Goal: Task Accomplishment & Management: Complete application form

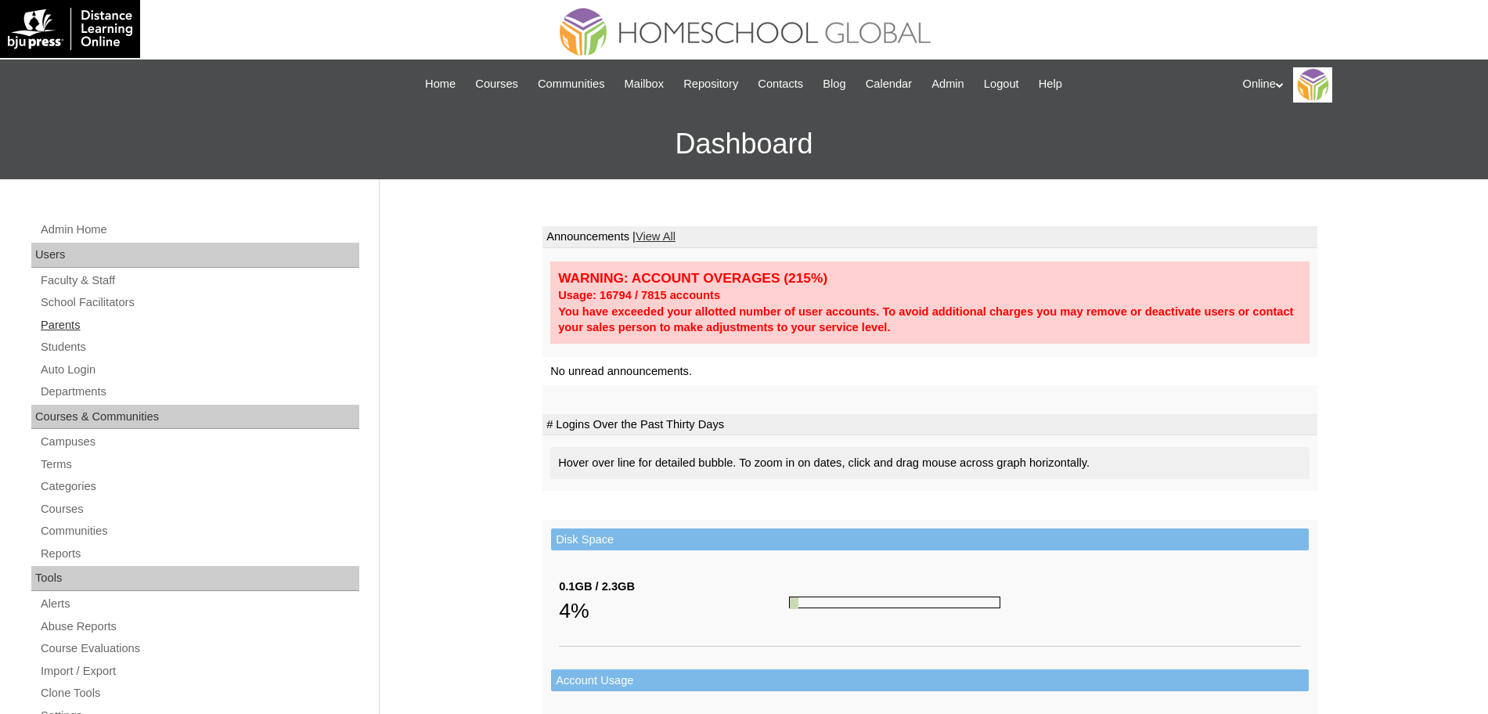
click at [92, 326] on link "Parents" at bounding box center [199, 325] width 320 height 20
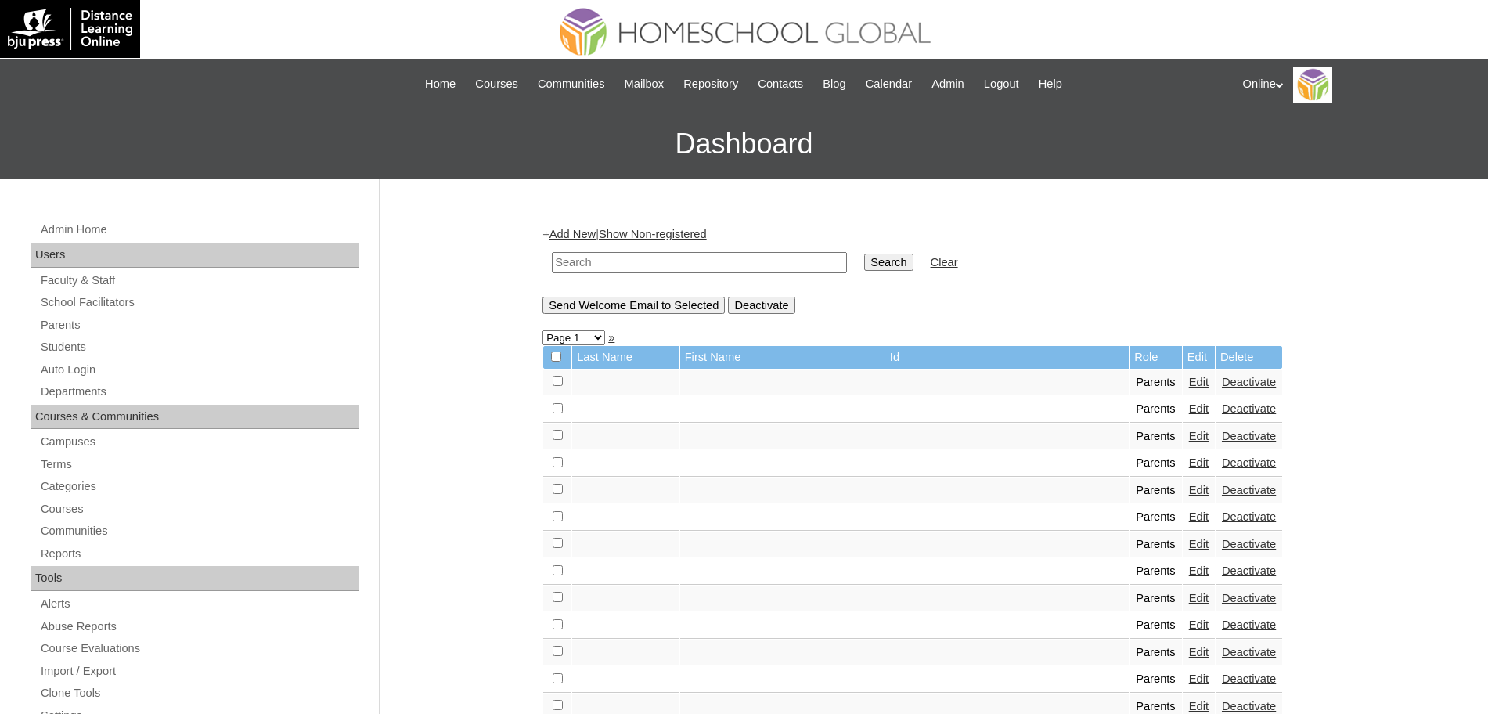
click at [587, 228] on link "Add New" at bounding box center [572, 234] width 46 height 13
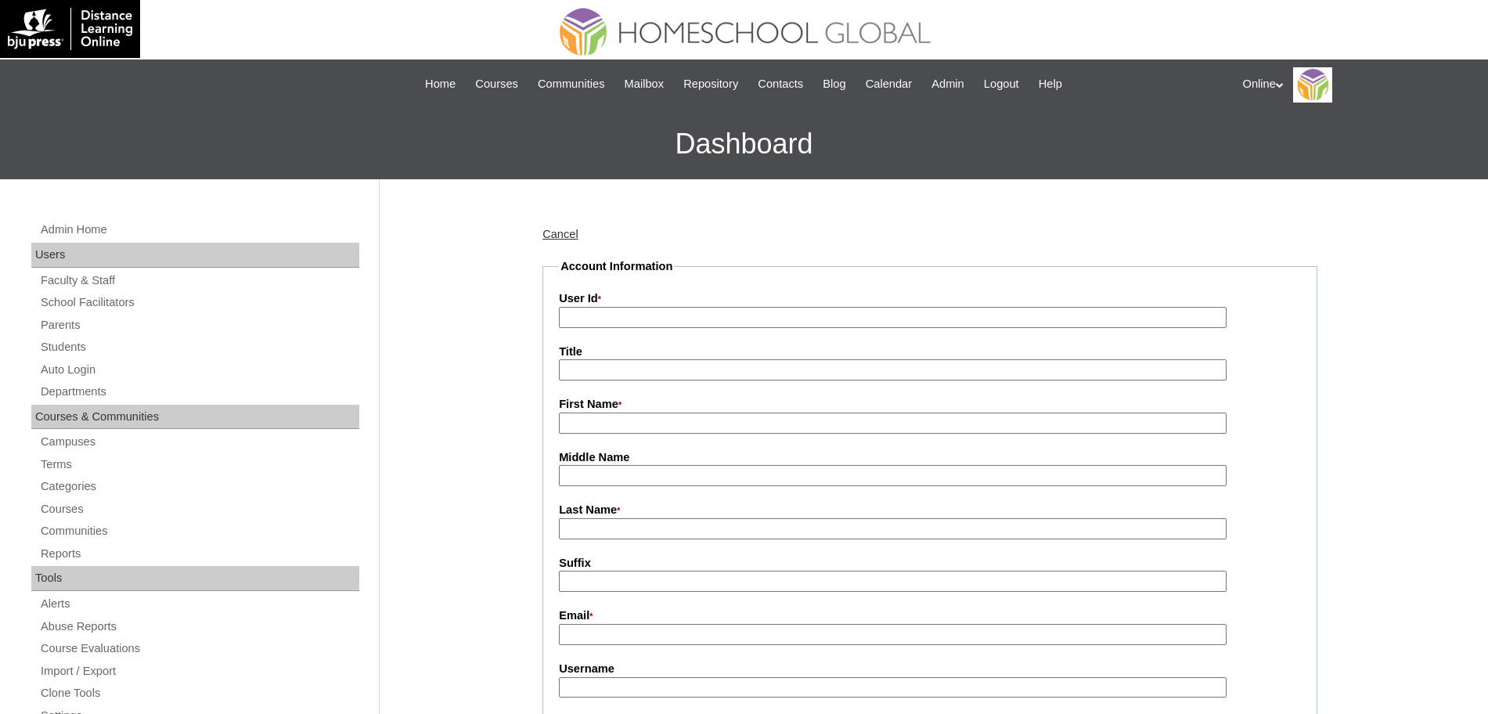
click at [640, 316] on input "User Id *" at bounding box center [893, 317] width 668 height 21
paste input "HGP0217-OACAD2025"
type input "HGP0217-OACAD2025"
click at [611, 426] on input "First Name *" at bounding box center [893, 422] width 668 height 21
paste input "Anna Cristina Perez"
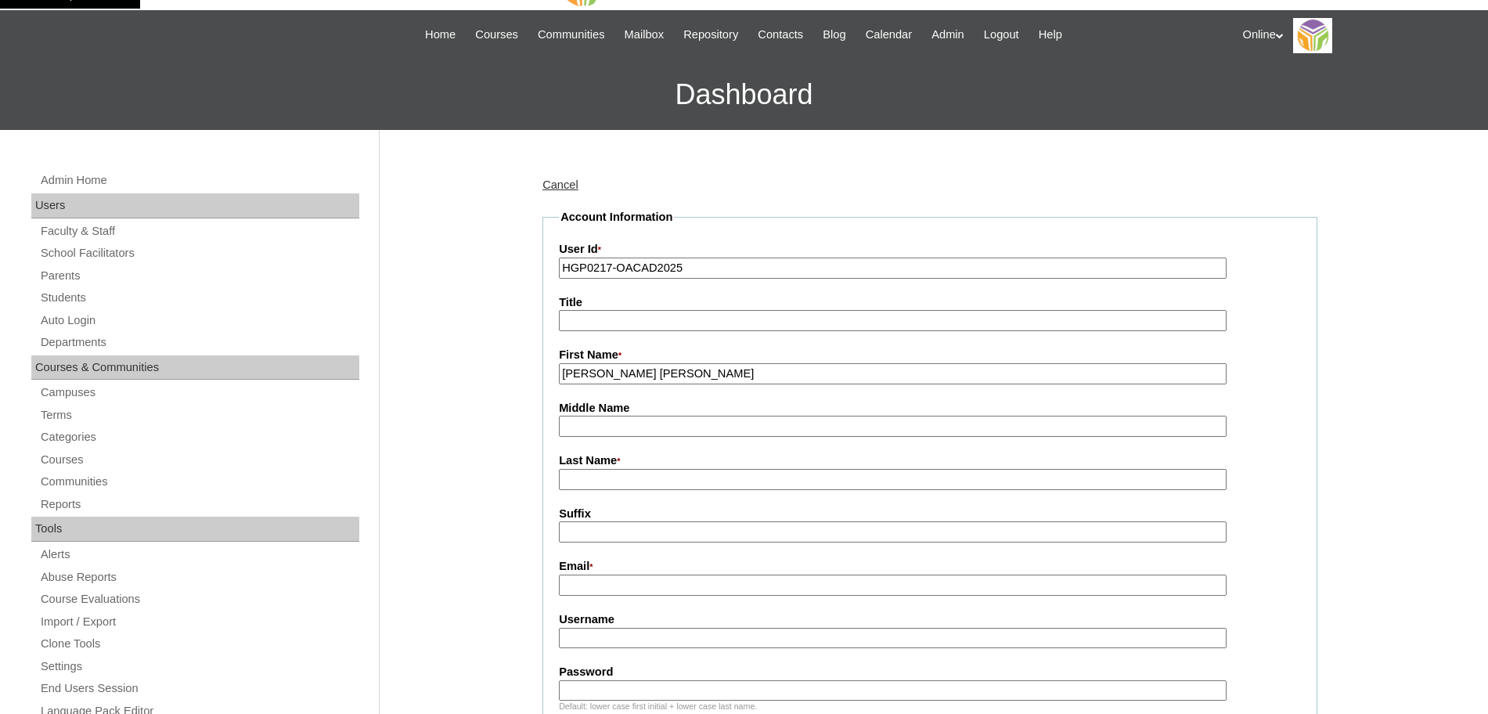
scroll to position [61, 0]
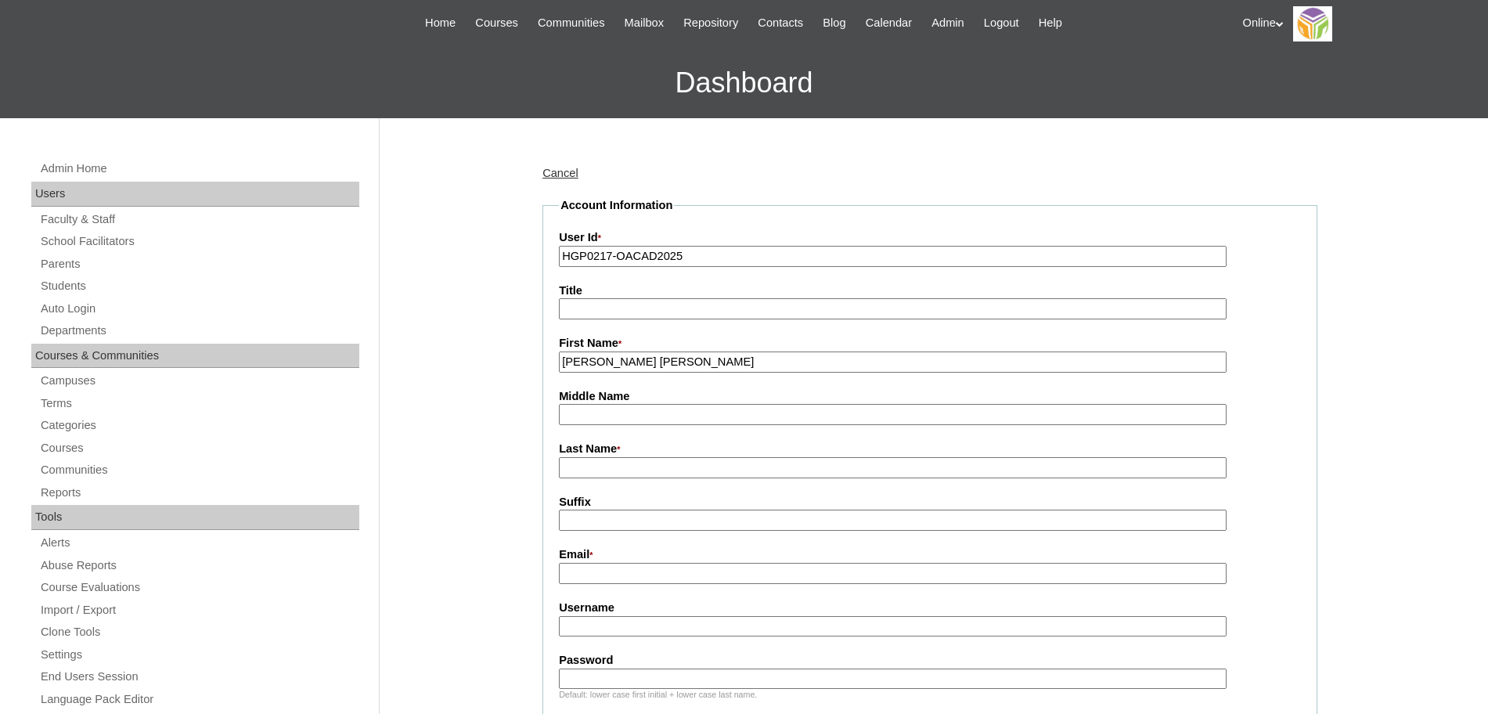
type input "Anna Cristina"
click at [607, 470] on input "Last Name *" at bounding box center [893, 467] width 668 height 21
paste input "Perez"
type input "Perez"
click at [594, 581] on input "Email *" at bounding box center [893, 573] width 668 height 21
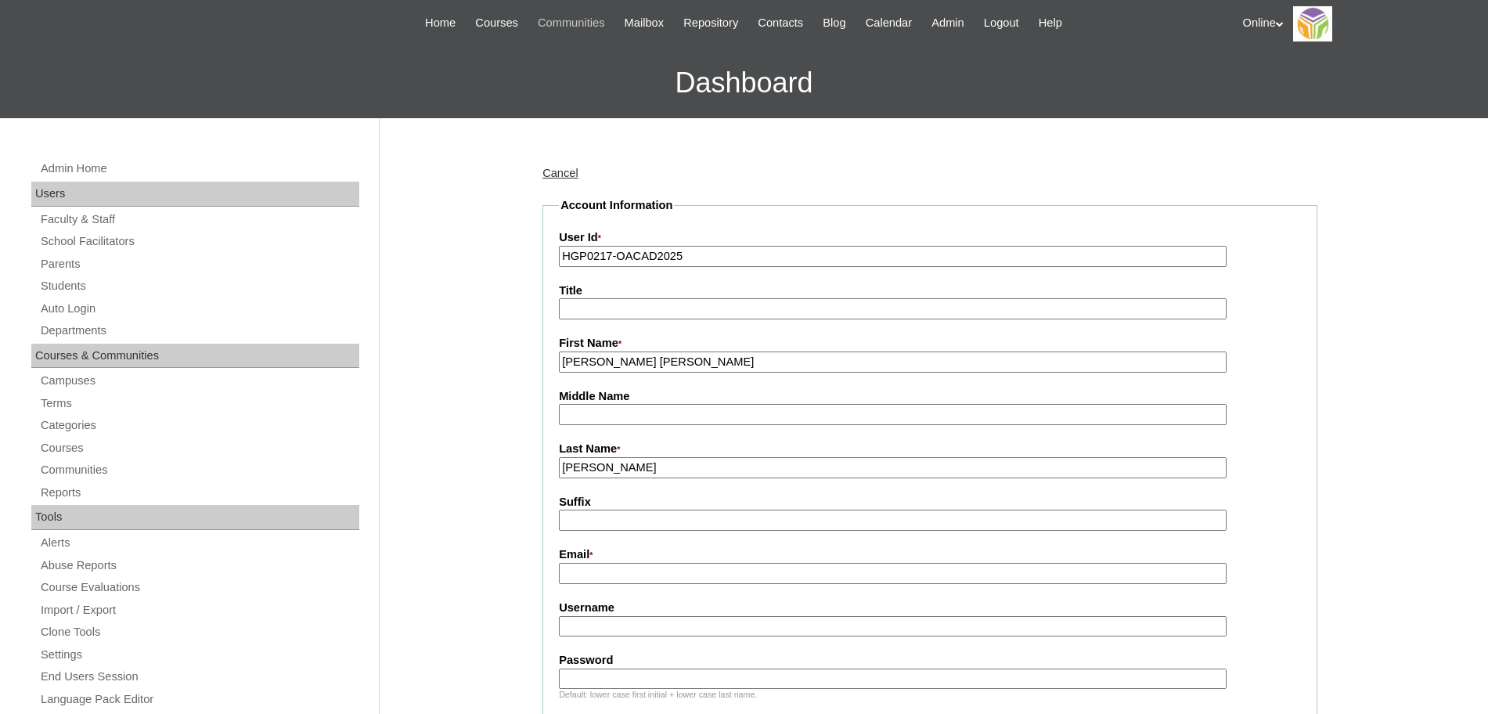
paste input "annaperez16@yahoo.com"
type input "annaperez16@yahoo.com"
click at [605, 625] on input "Username" at bounding box center [893, 626] width 668 height 21
paste input "acperez2025 Lokj6"
type input "acperez2025"
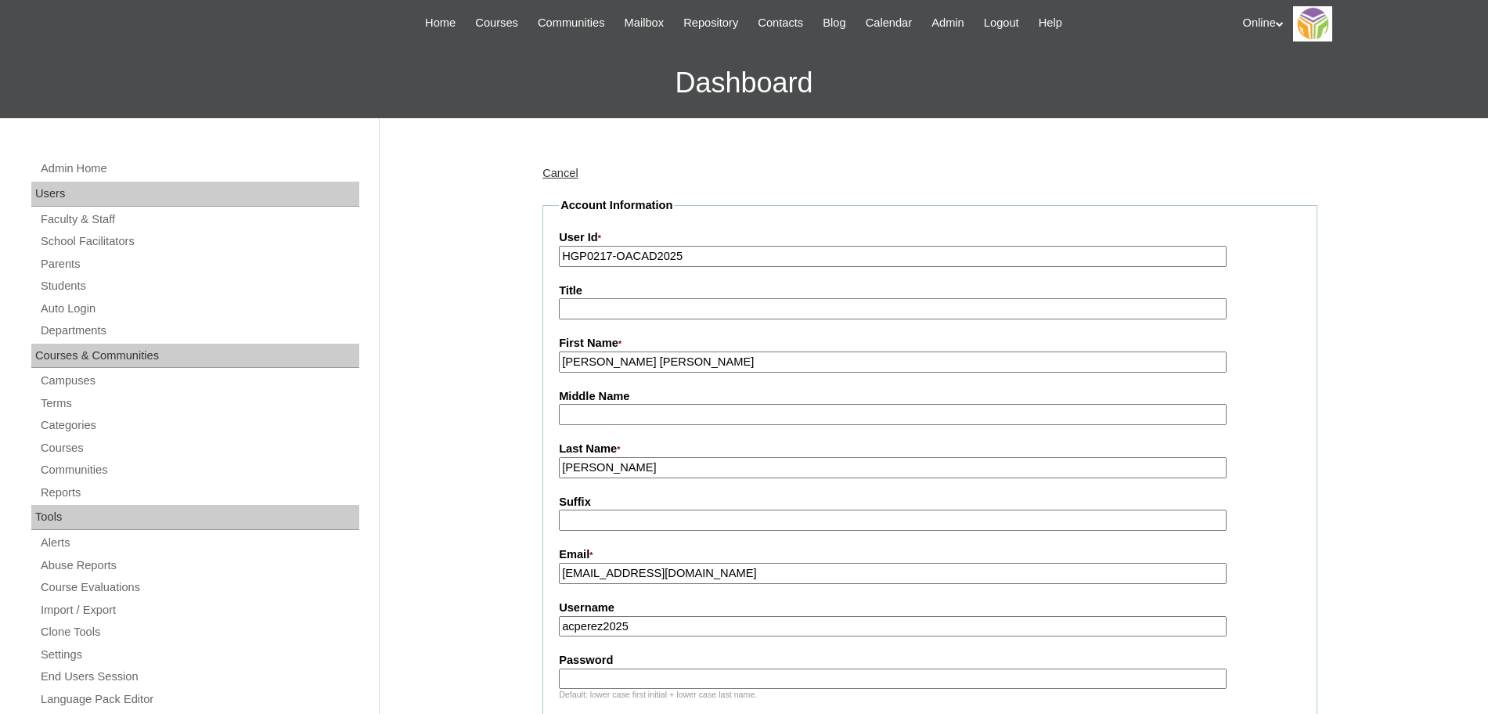
click at [616, 686] on input "Password" at bounding box center [893, 678] width 668 height 21
paste input "Lokj6"
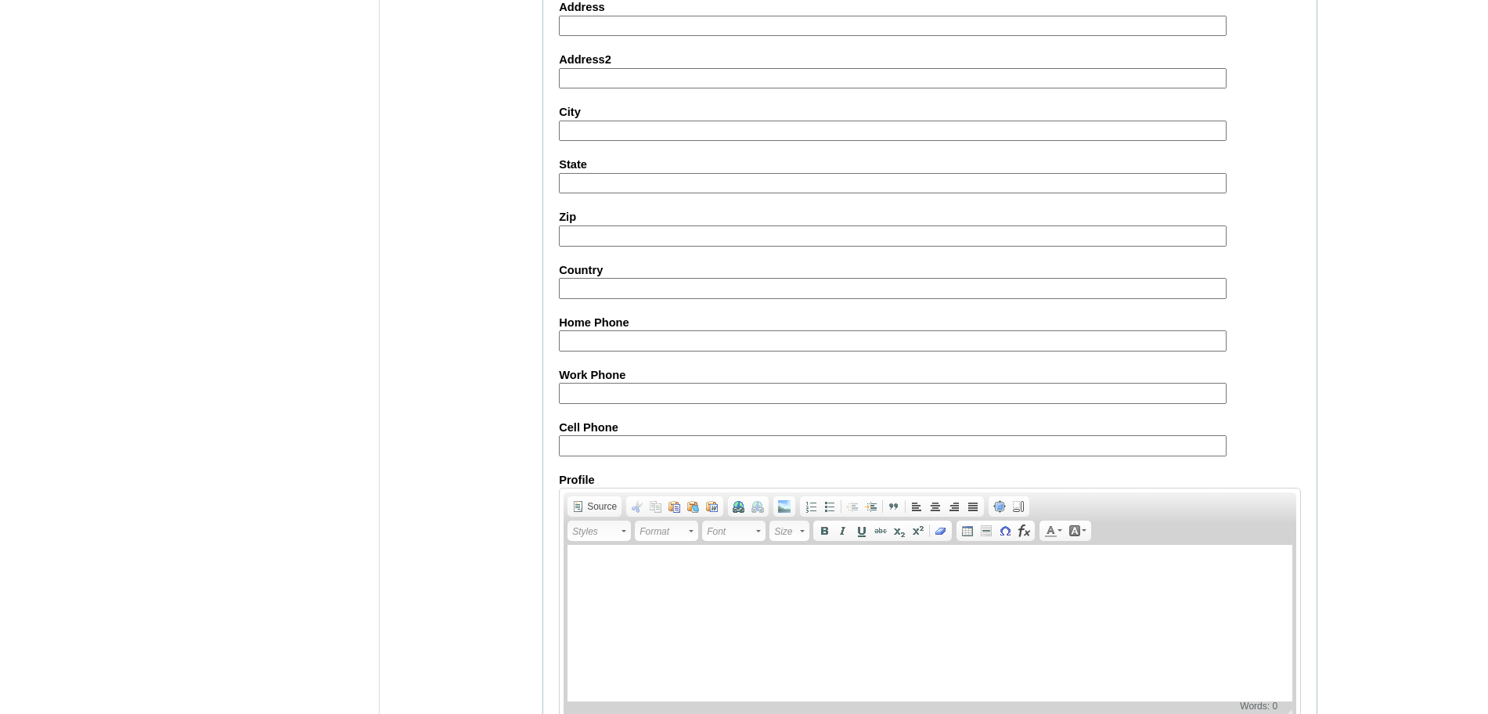
scroll to position [1401, 0]
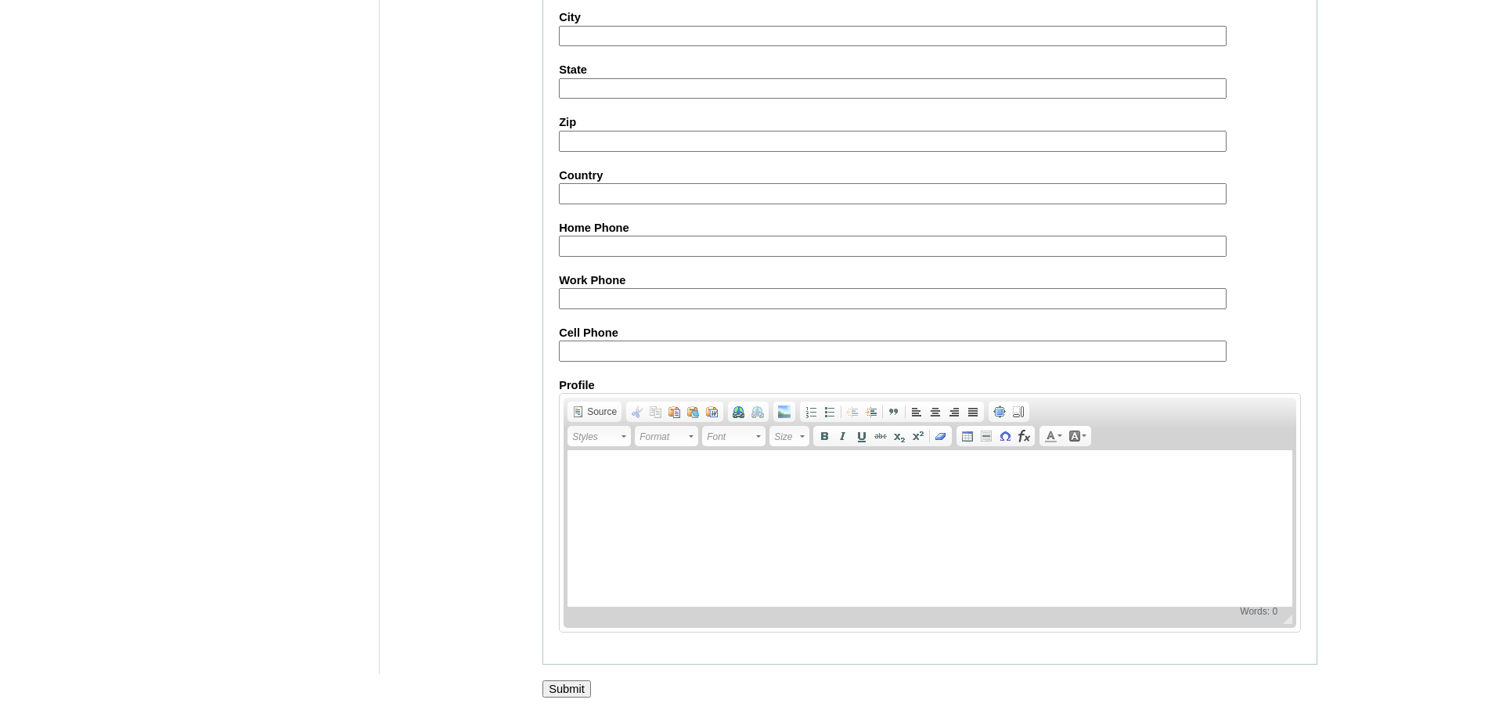
type input "Lokj6"
click at [570, 686] on input "Submit" at bounding box center [566, 688] width 49 height 17
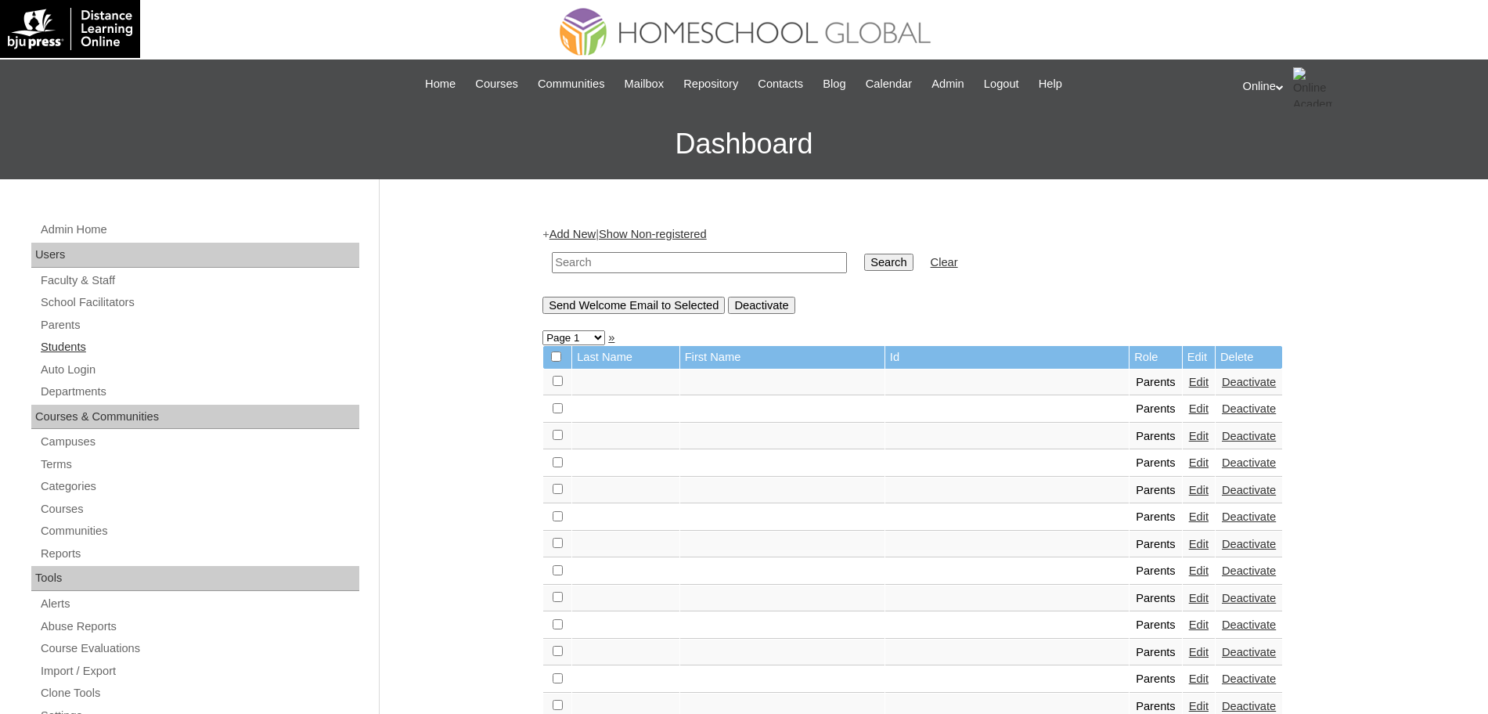
click at [82, 346] on link "Students" at bounding box center [199, 347] width 320 height 20
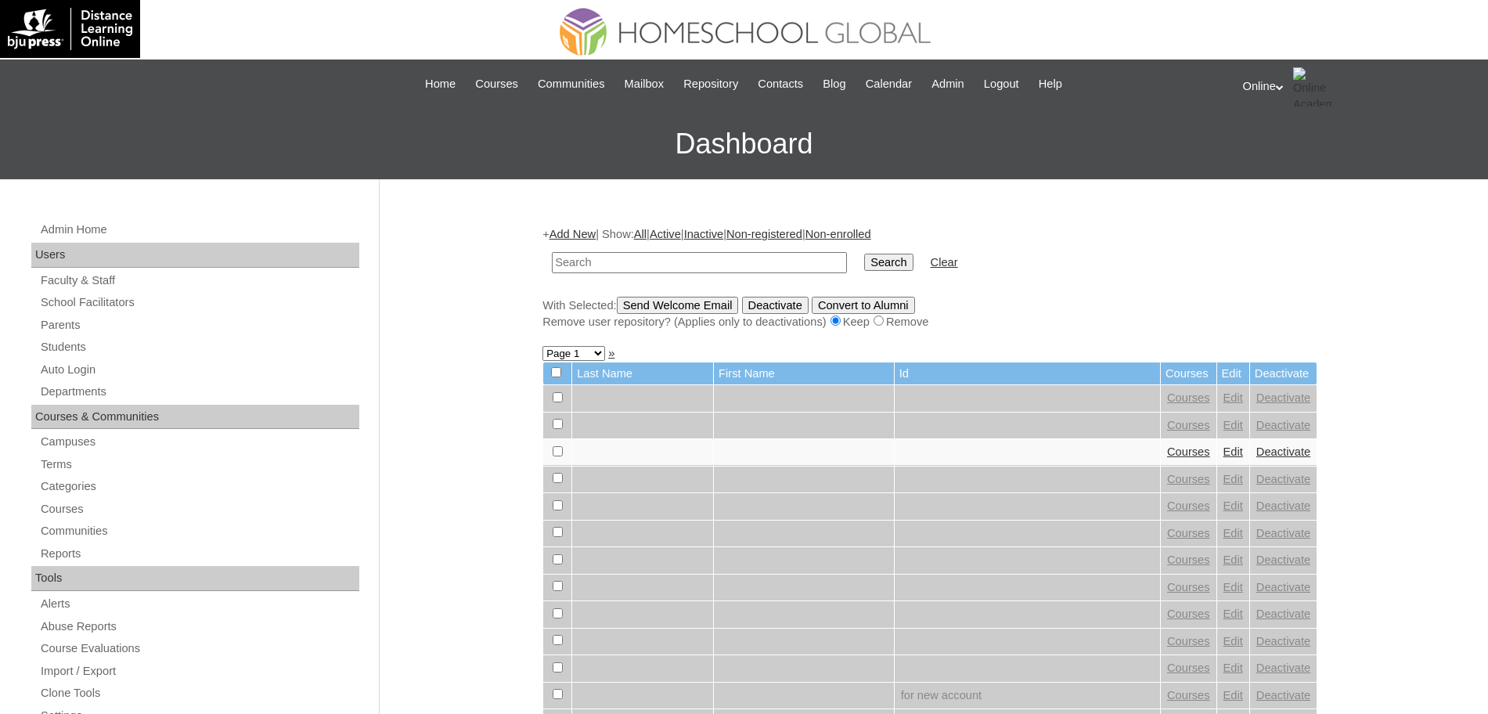
click at [588, 229] on link "Add New" at bounding box center [572, 234] width 46 height 13
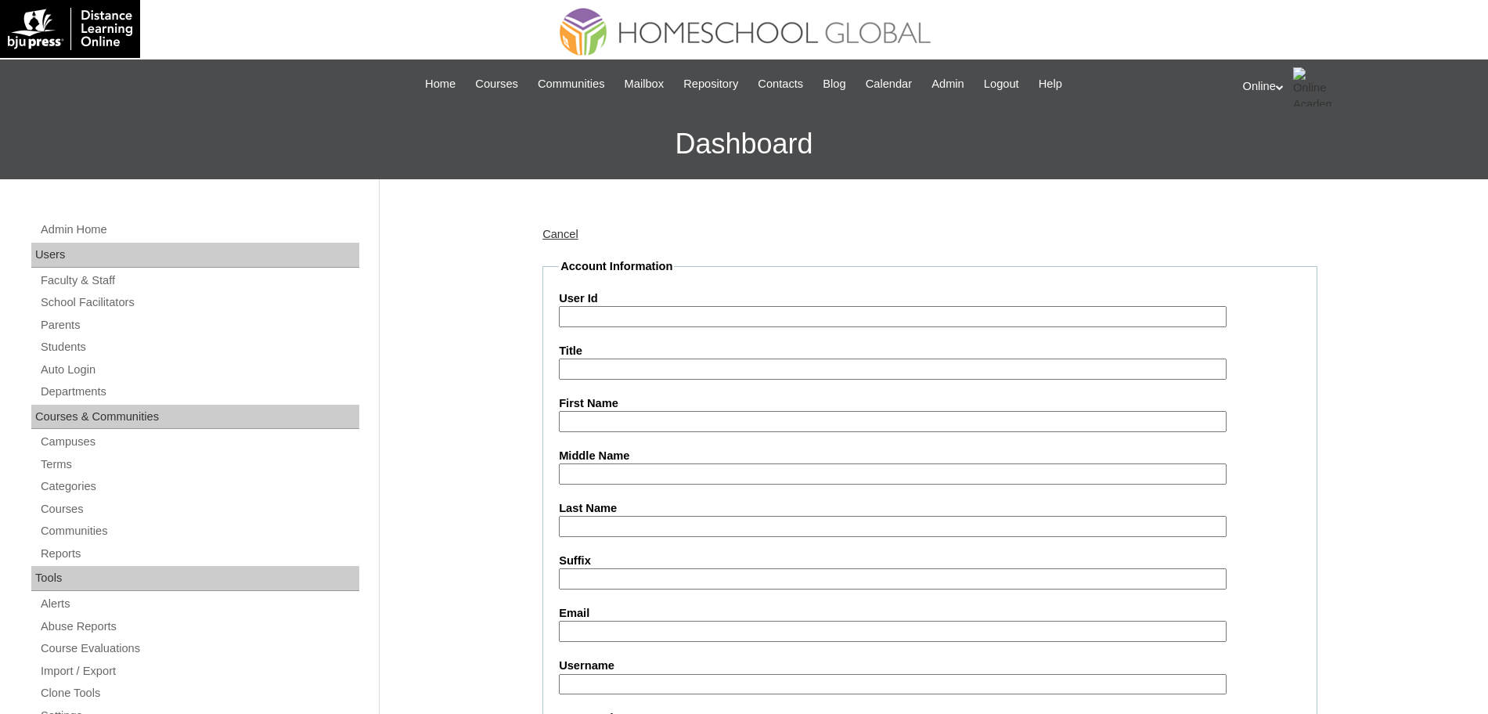
click at [593, 314] on input "User Id" at bounding box center [893, 316] width 668 height 21
paste input "HG265OACAD2025"
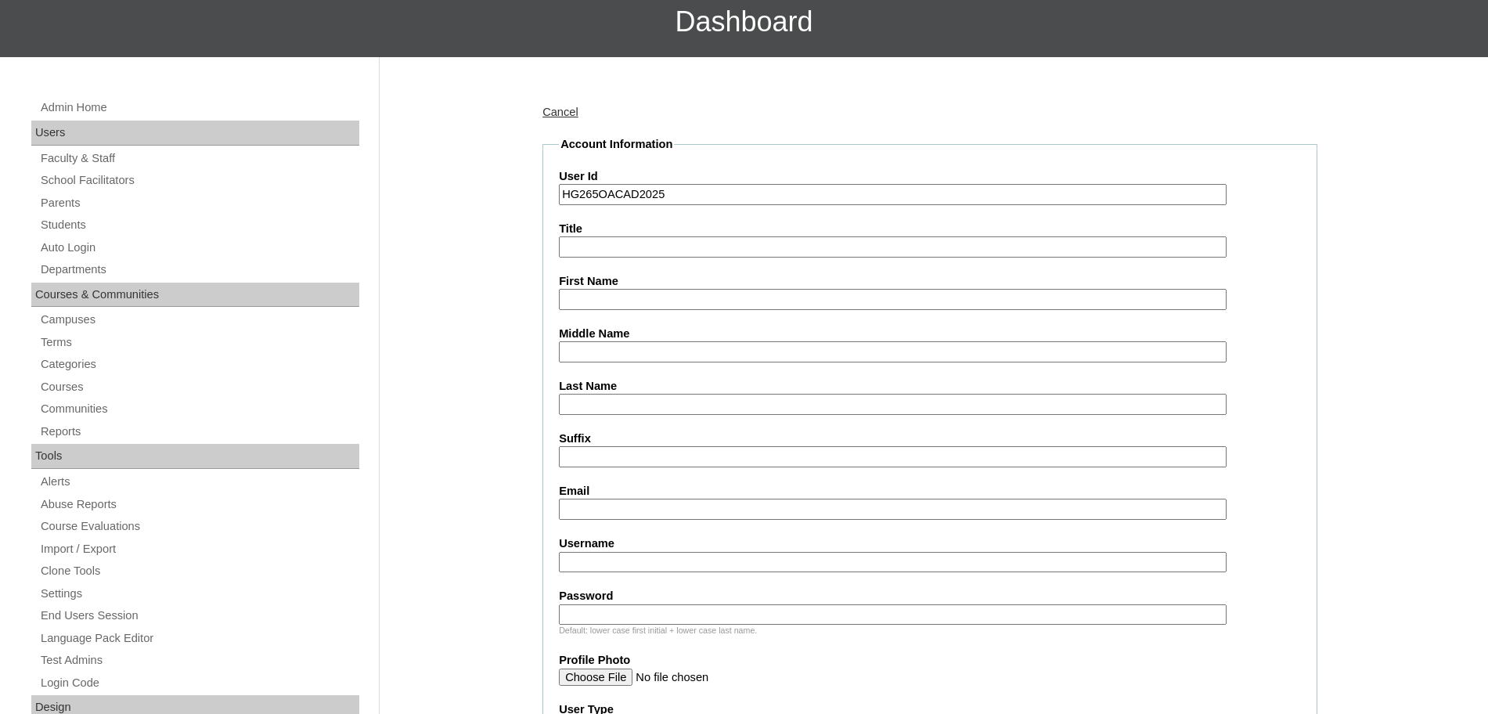
scroll to position [138, 0]
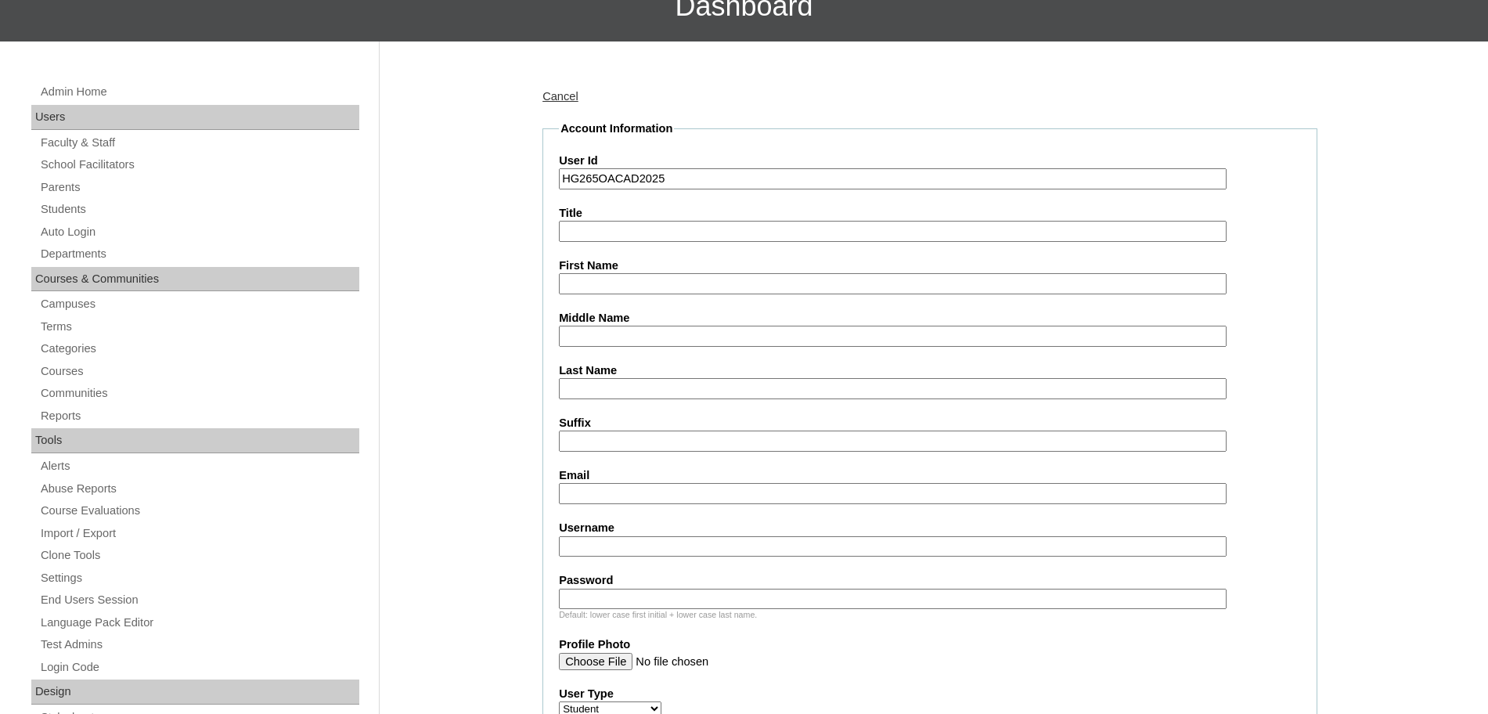
type input "HG265OACAD2025"
click at [637, 288] on input "First Name" at bounding box center [893, 283] width 668 height 21
paste input "[PERSON_NAME]"
type input "[PERSON_NAME]"
click at [586, 390] on input "Last Name" at bounding box center [893, 388] width 668 height 21
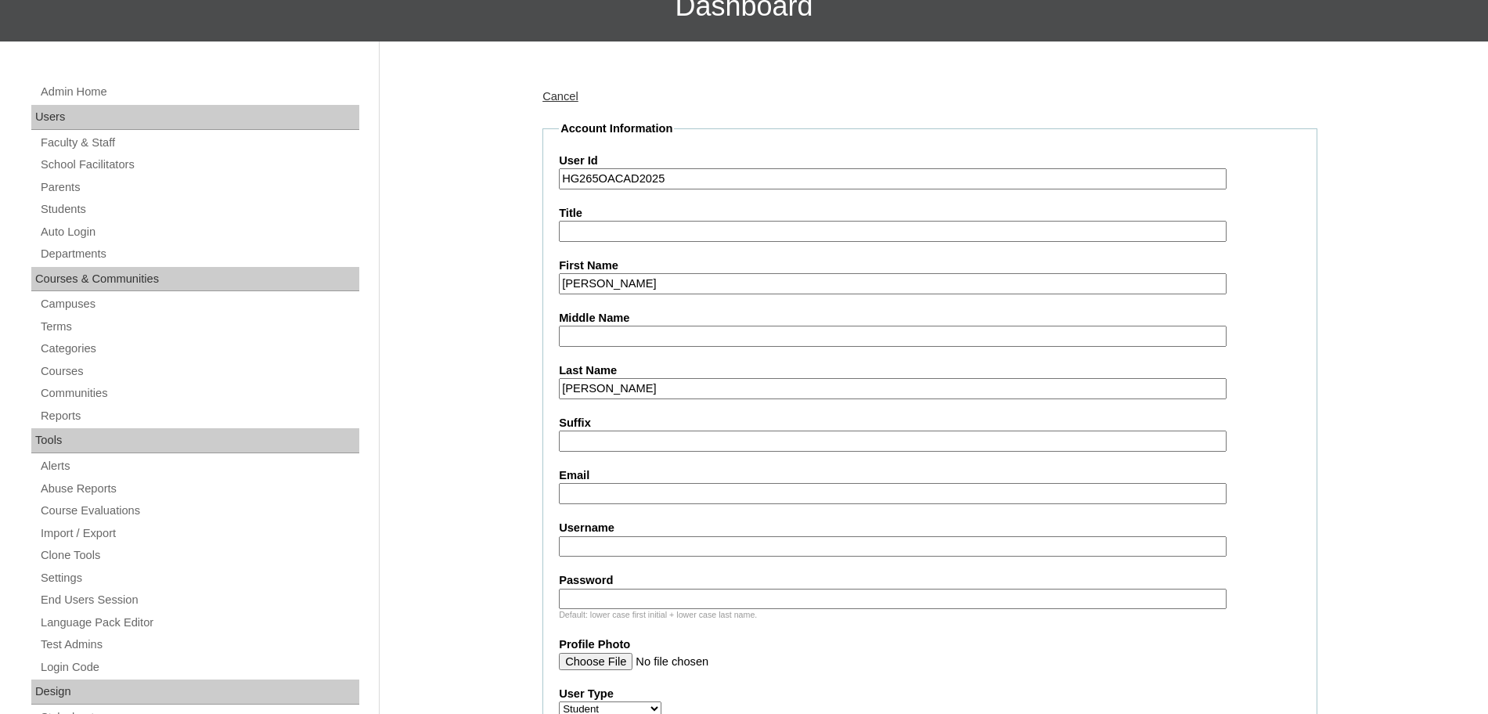
type input "[PERSON_NAME]"
click at [592, 499] on input "Email" at bounding box center [893, 493] width 668 height 21
paste input "[EMAIL_ADDRESS][DOMAIN_NAME]"
type input "[EMAIL_ADDRESS][DOMAIN_NAME]"
click at [601, 541] on input "Username" at bounding box center [893, 546] width 668 height 21
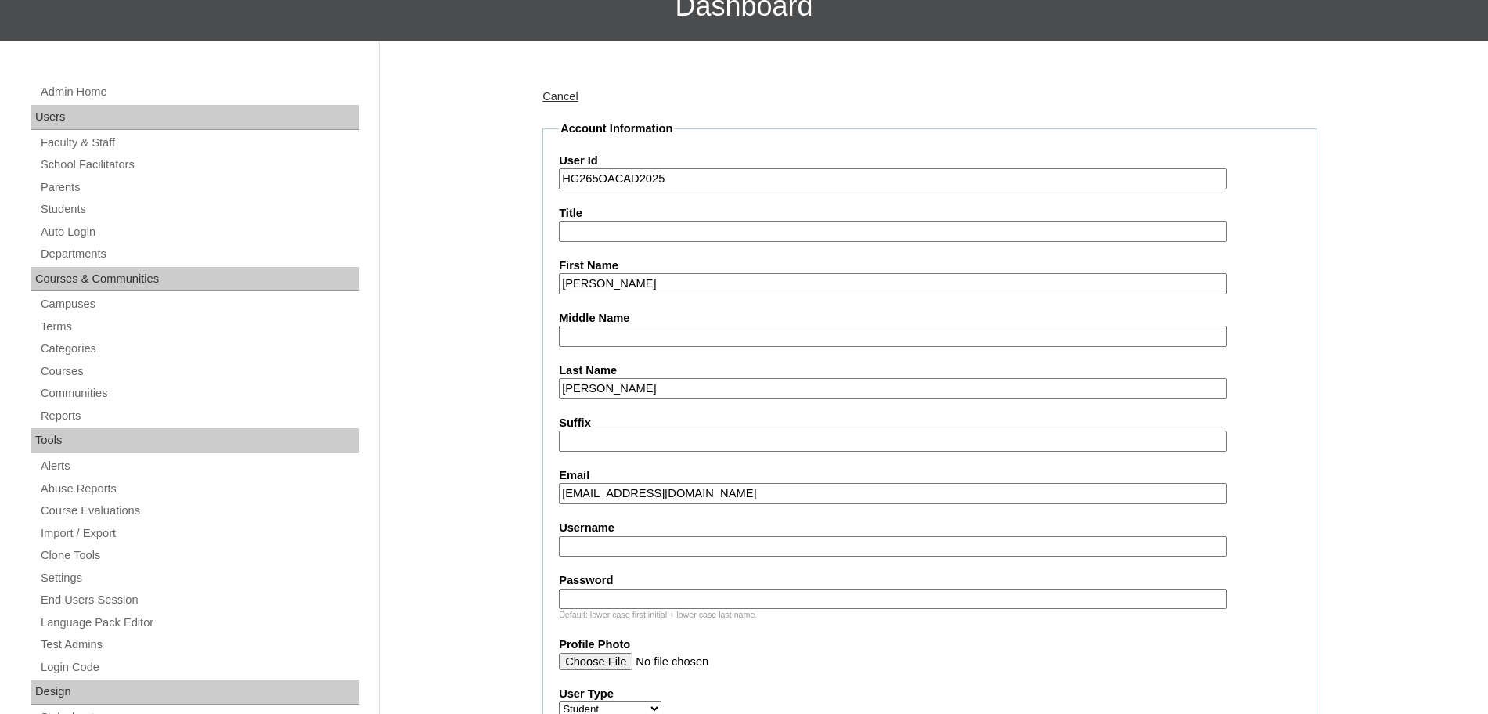
paste input "layla.perez2025 Axs3e"
type input "layla.perez2025"
click at [635, 604] on input "Password" at bounding box center [893, 599] width 668 height 21
paste input "Axs3e"
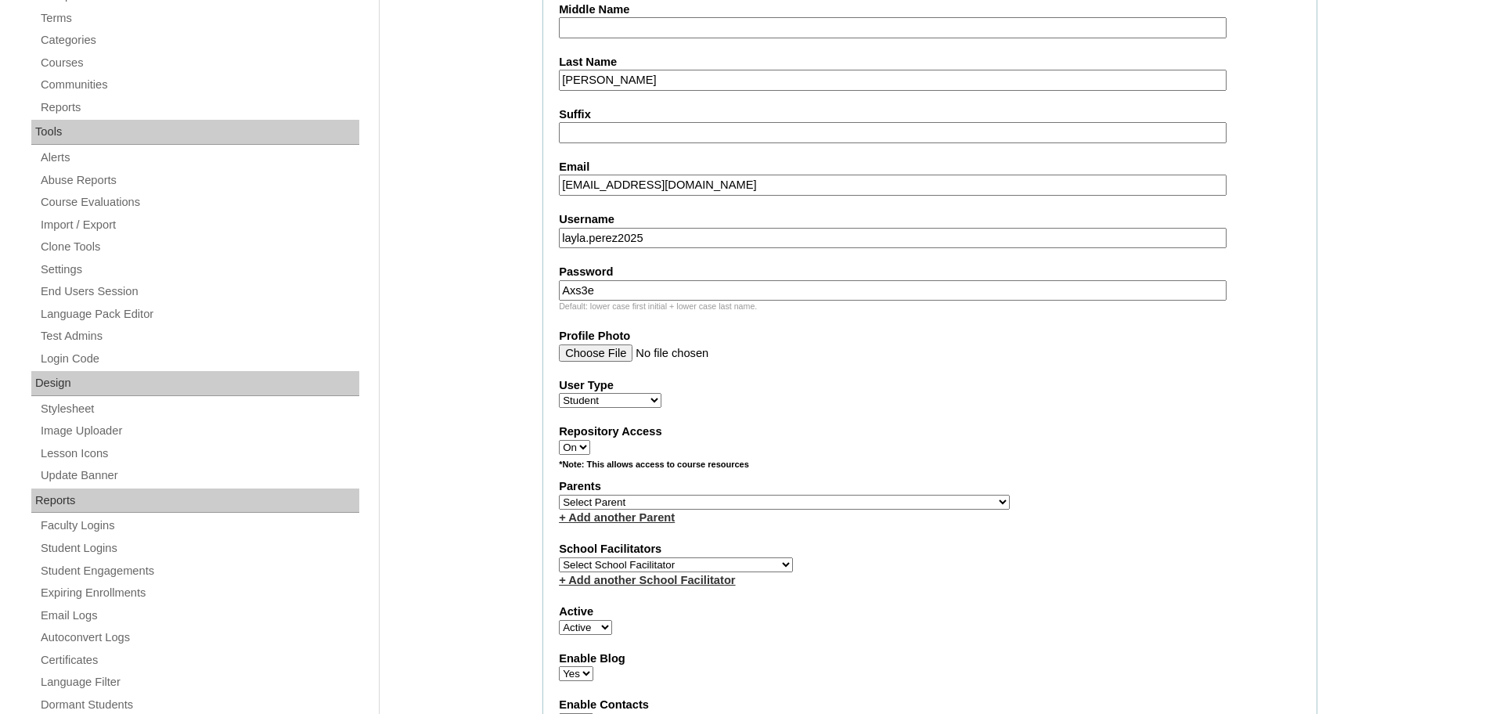
scroll to position [448, 0]
type input "Axs3e"
click at [688, 504] on select "Select Parent , , , , , , , , , , , , , , , , , , , , , , , , , , , , , , , , ,…" at bounding box center [784, 499] width 451 height 15
select select "43938"
click at [559, 492] on select "Select Parent , , , , , , , , , , , , , , , , , , , , , , , , , , , , , , , , ,…" at bounding box center [784, 499] width 451 height 15
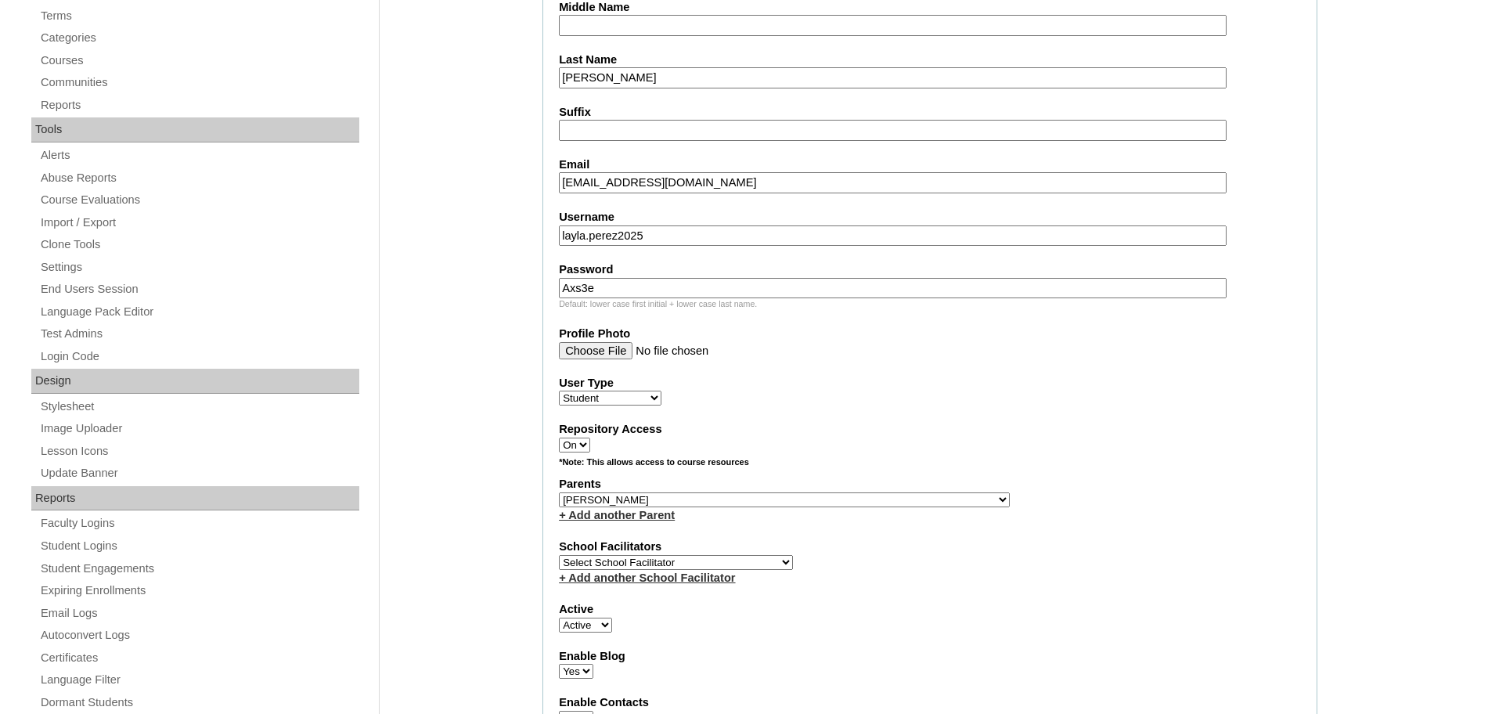
click at [700, 563] on select "Select School Facilitator [PERSON_NAME] [PERSON_NAME] Gloryfe [PERSON_NAME] [PE…" at bounding box center [676, 562] width 234 height 15
select select "43686"
click at [559, 555] on select "Select School Facilitator [PERSON_NAME] [PERSON_NAME] Gloryfe [PERSON_NAME] [PE…" at bounding box center [676, 562] width 234 height 15
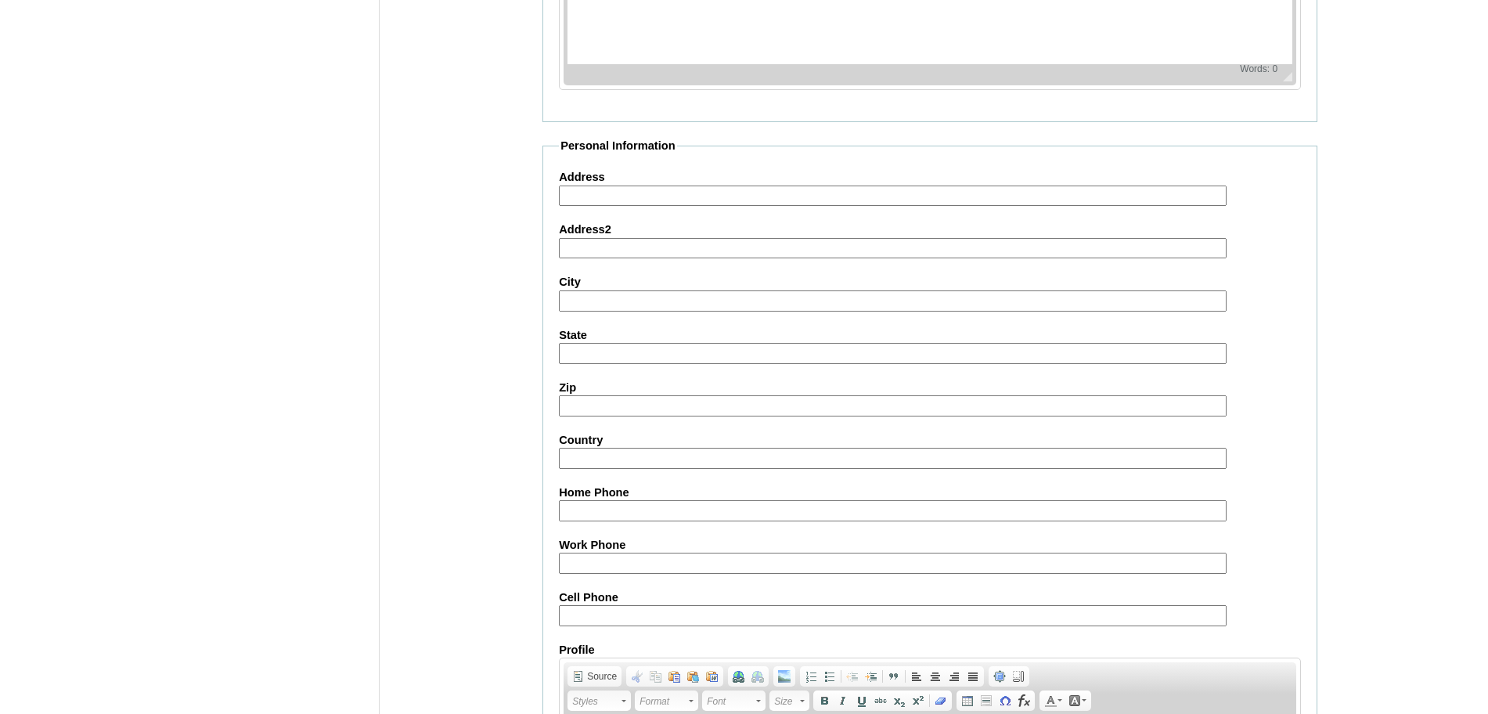
scroll to position [1668, 0]
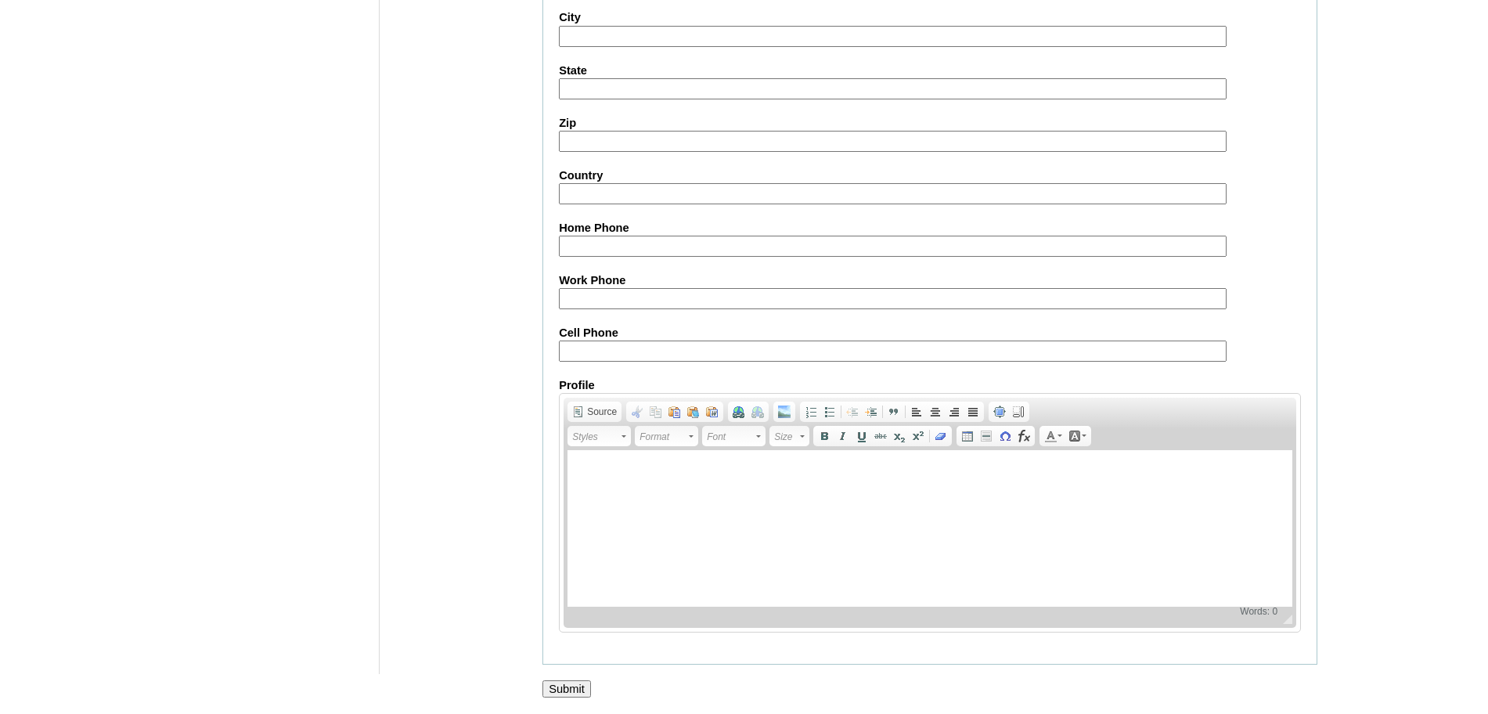
click at [565, 684] on input "Submit" at bounding box center [566, 688] width 49 height 17
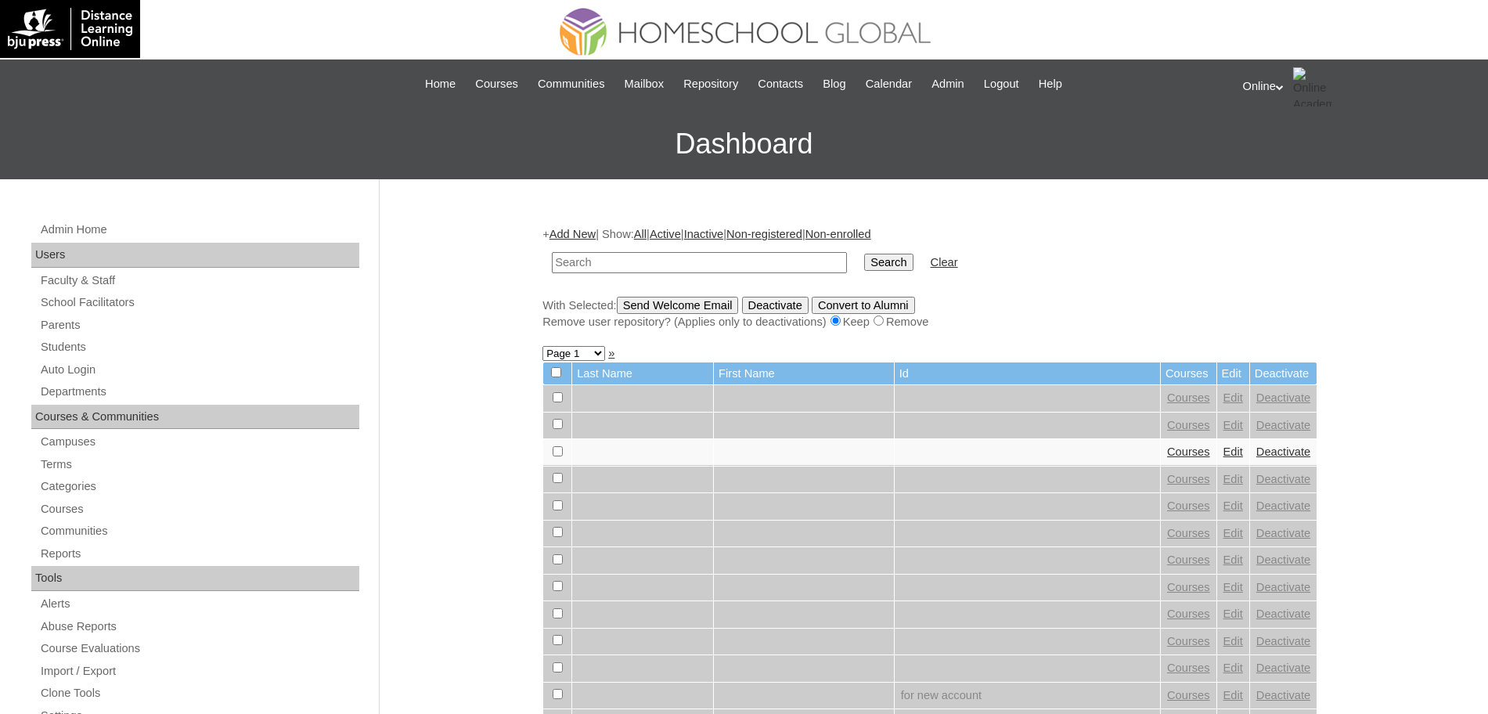
click at [572, 261] on input "text" at bounding box center [699, 262] width 295 height 21
